Goal: Task Accomplishment & Management: Manage account settings

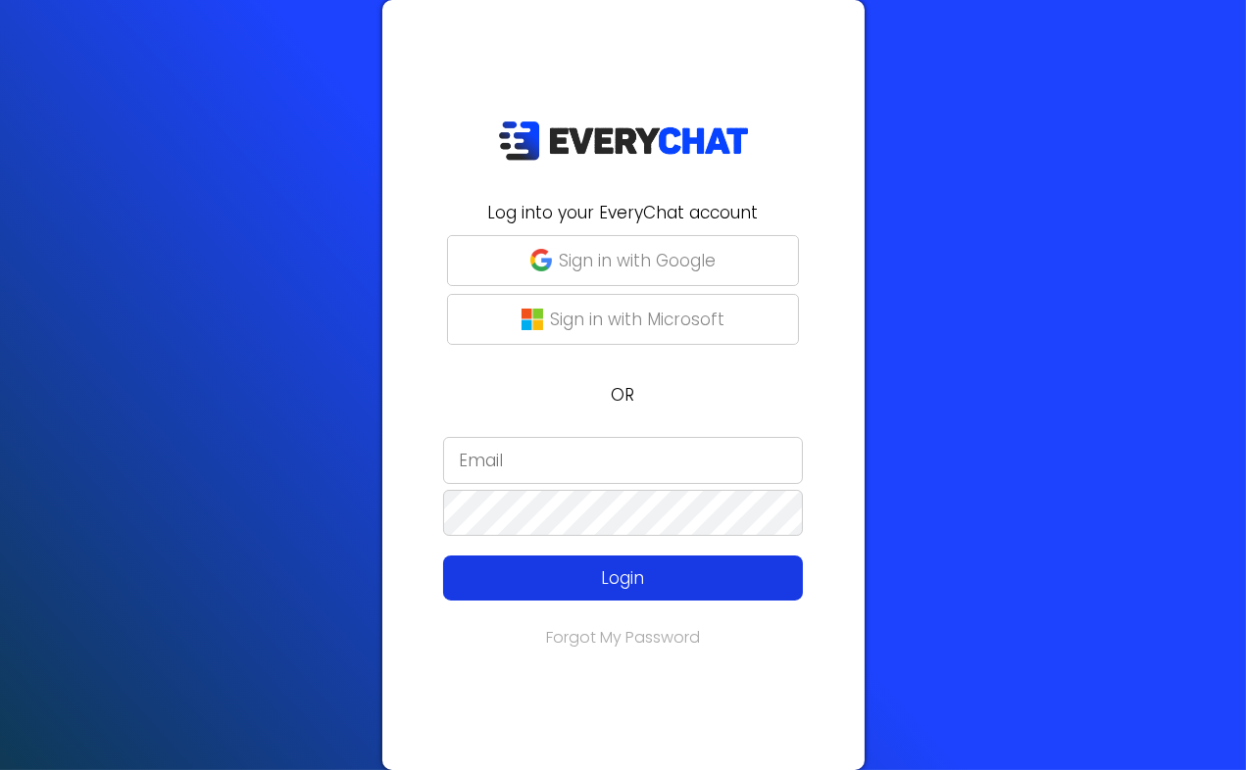
type input "[EMAIL_ADDRESS][DOMAIN_NAME]"
click at [599, 572] on p "Login" at bounding box center [622, 577] width 287 height 25
click at [624, 575] on p "Login" at bounding box center [622, 577] width 287 height 25
click at [619, 581] on p "Login" at bounding box center [622, 577] width 287 height 25
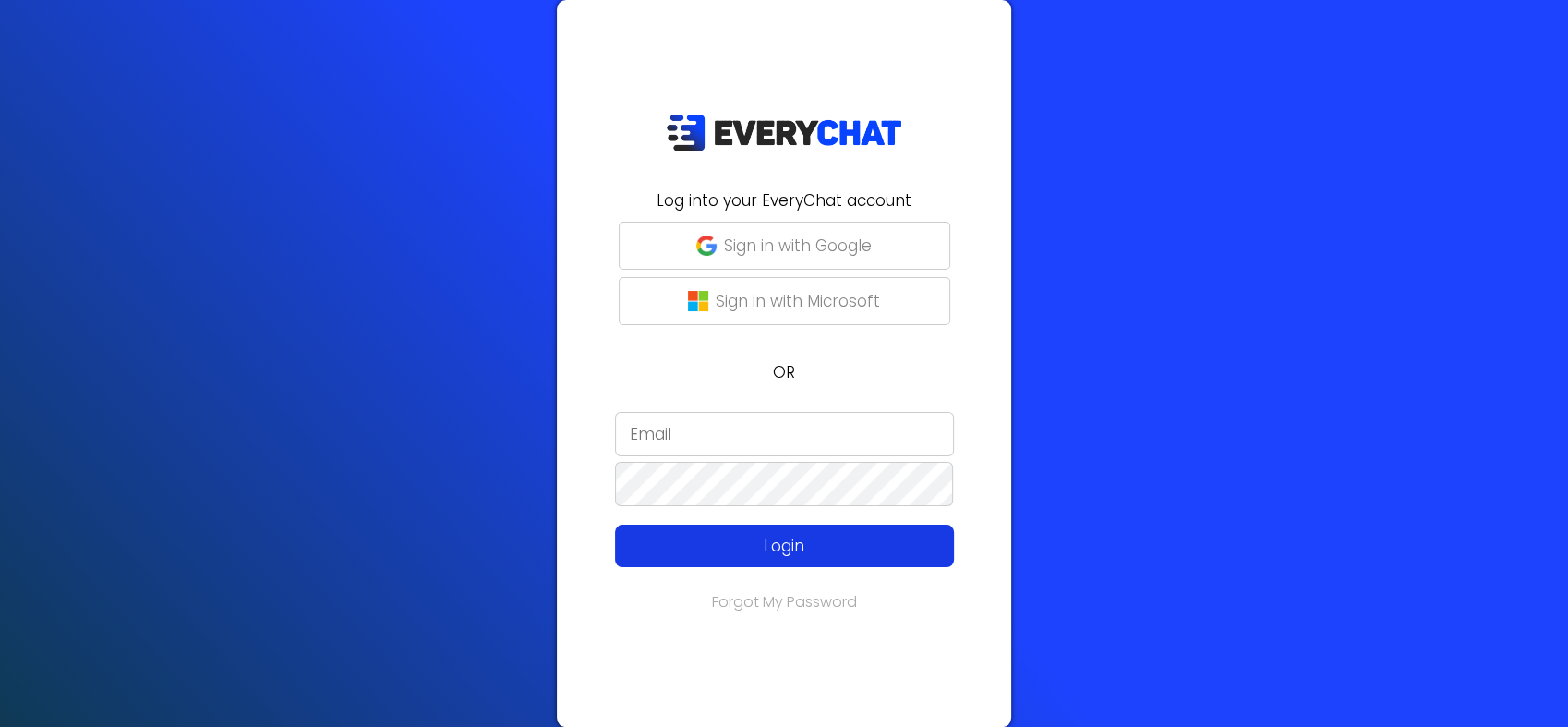
type input "[EMAIL_ADDRESS][DOMAIN_NAME]"
click at [776, 542] on p "Login" at bounding box center [784, 545] width 270 height 24
click at [754, 547] on p "Login" at bounding box center [784, 545] width 270 height 24
click at [734, 550] on p "Login" at bounding box center [784, 545] width 270 height 24
click at [750, 551] on p "Login" at bounding box center [784, 545] width 270 height 24
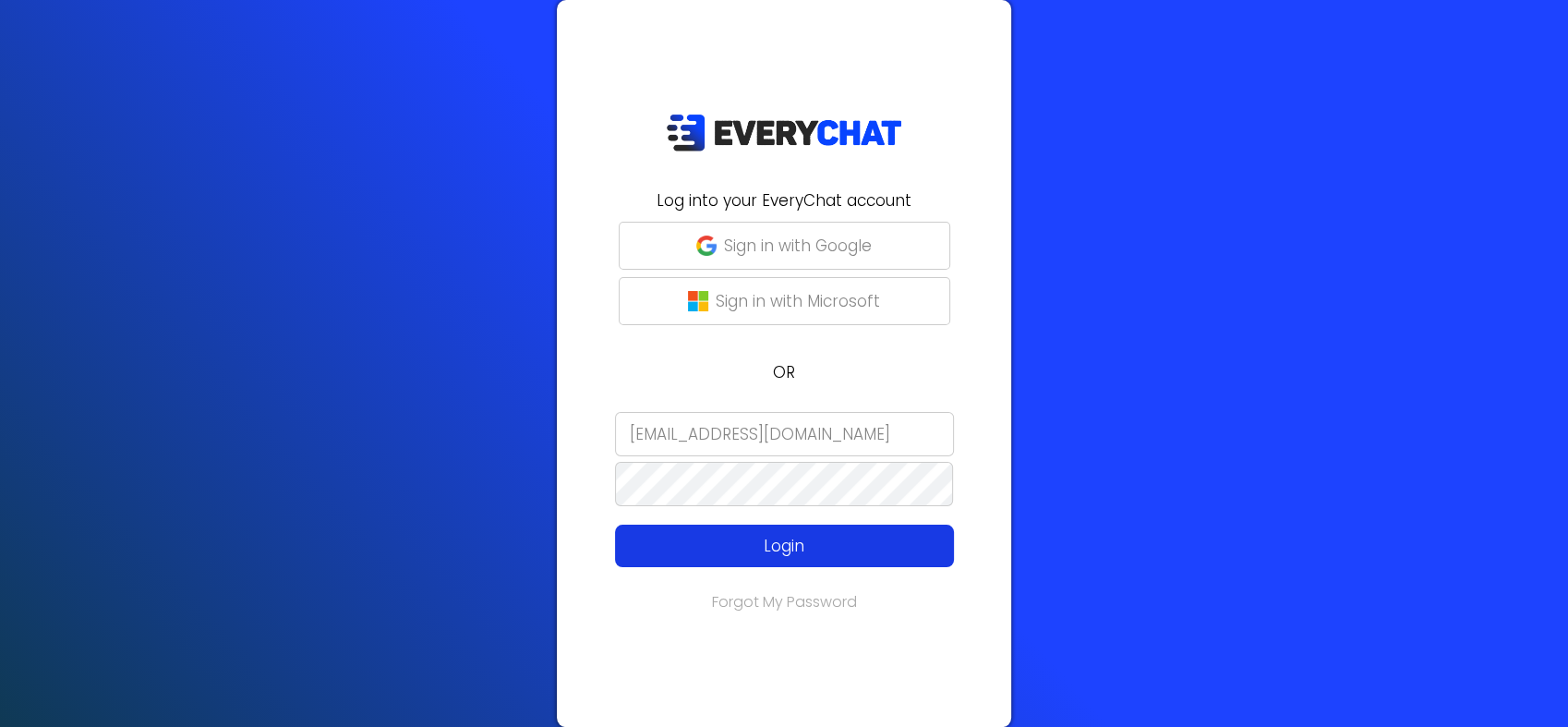
click at [764, 543] on p "Login" at bounding box center [784, 545] width 270 height 24
